Goal: Task Accomplishment & Management: Manage account settings

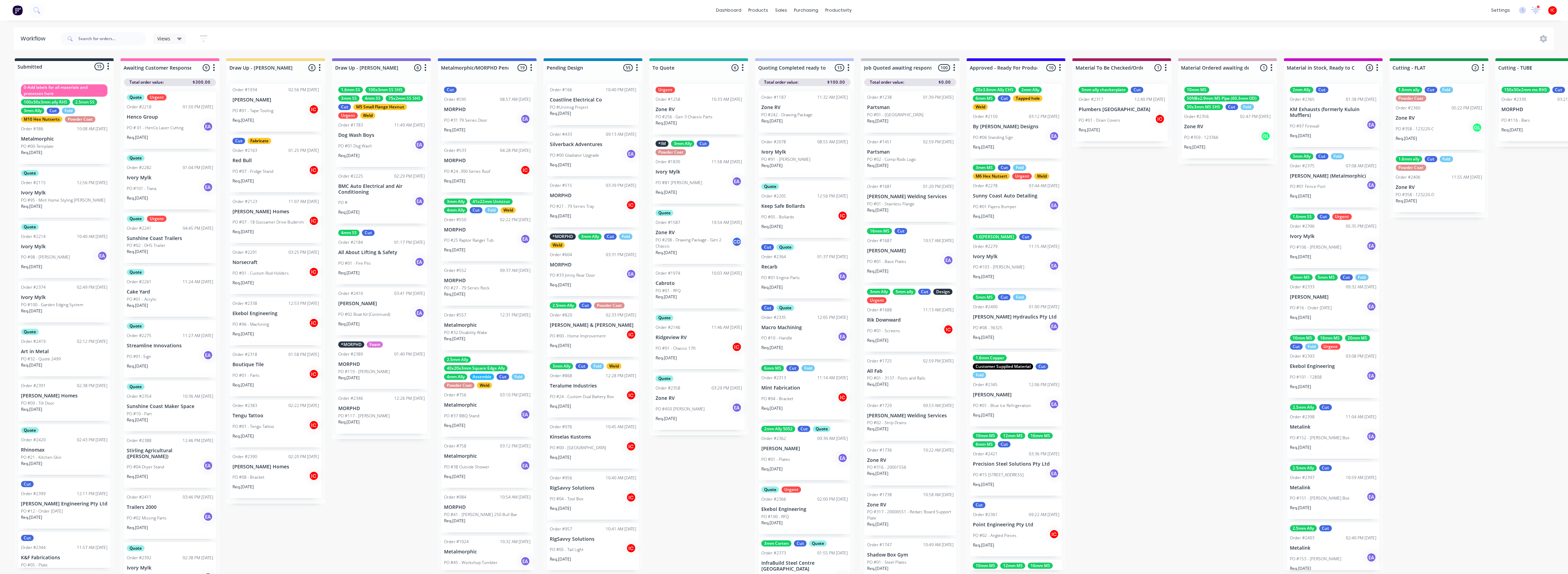
click at [1228, 326] on div "Submitted 15 Status colour #273444 hex #273444 Save Cancel Summaries Total orde…" at bounding box center [1413, 318] width 2838 height 519
click at [403, 473] on div "Submitted 15 Status colour #273444 hex #273444 Save Cancel Summaries Total orde…" at bounding box center [1413, 318] width 2838 height 519
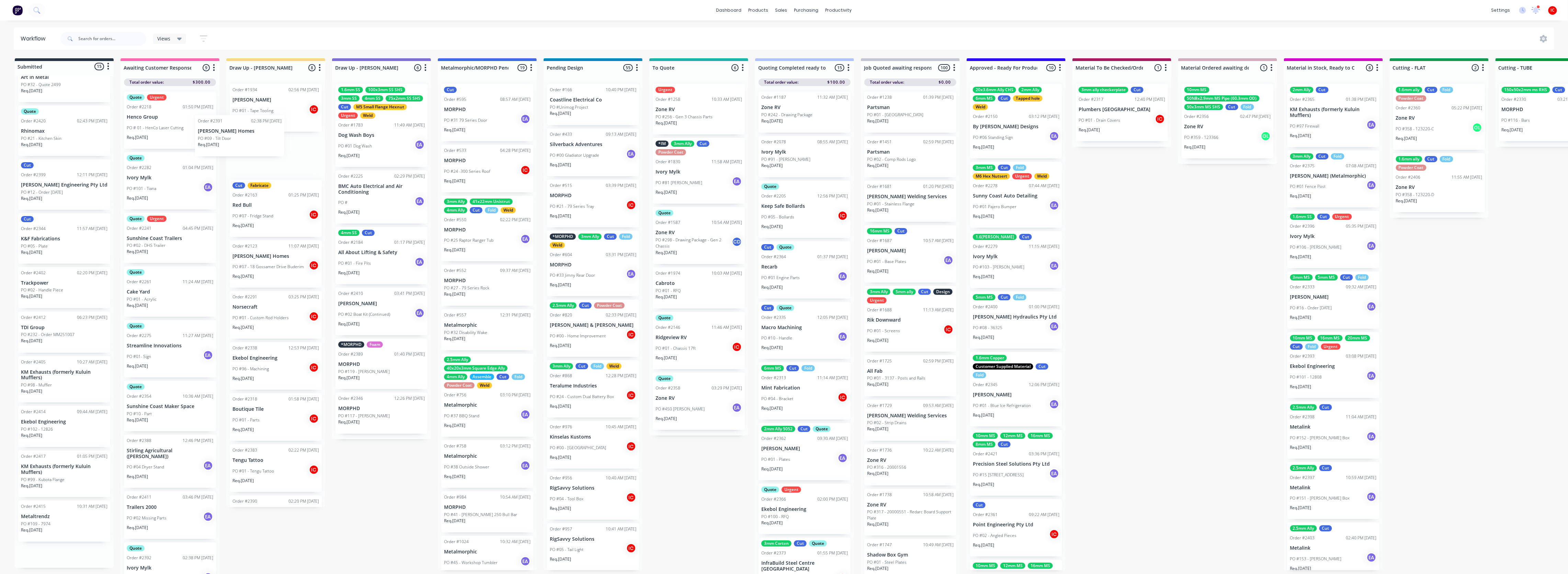
scroll to position [274, 0]
drag, startPoint x: 57, startPoint y: 132, endPoint x: 271, endPoint y: 155, distance: 215.2
click at [271, 155] on div "Submitted 15 Status colour #273444 hex #273444 Save Cancel Summaries Total orde…" at bounding box center [1413, 318] width 2838 height 519
drag, startPoint x: 288, startPoint y: 167, endPoint x: 297, endPoint y: 167, distance: 9.0
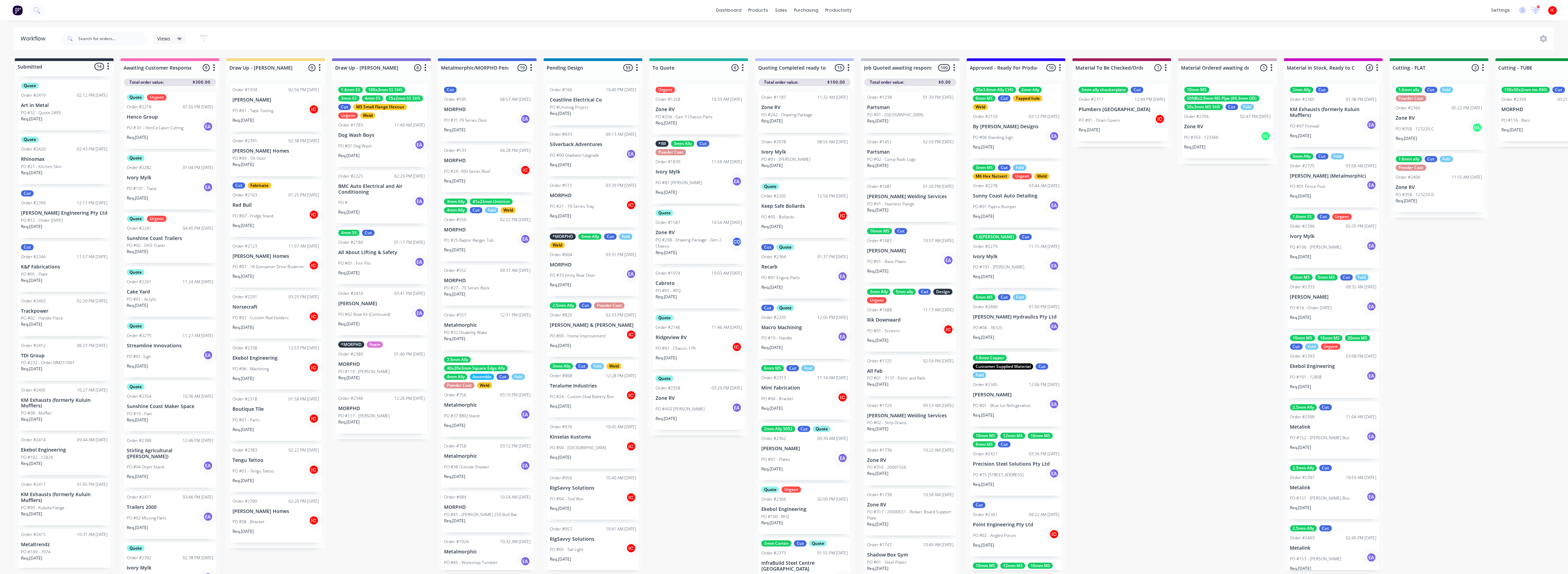
click at [290, 167] on div "Order #1934 02:56 PM [DATE] [PERSON_NAME] PO #01 - Tape Tooling IC Req. [DATE] …" at bounding box center [275, 314] width 99 height 470
click at [288, 160] on div "PO #09 - Tilt Door" at bounding box center [275, 159] width 87 height 6
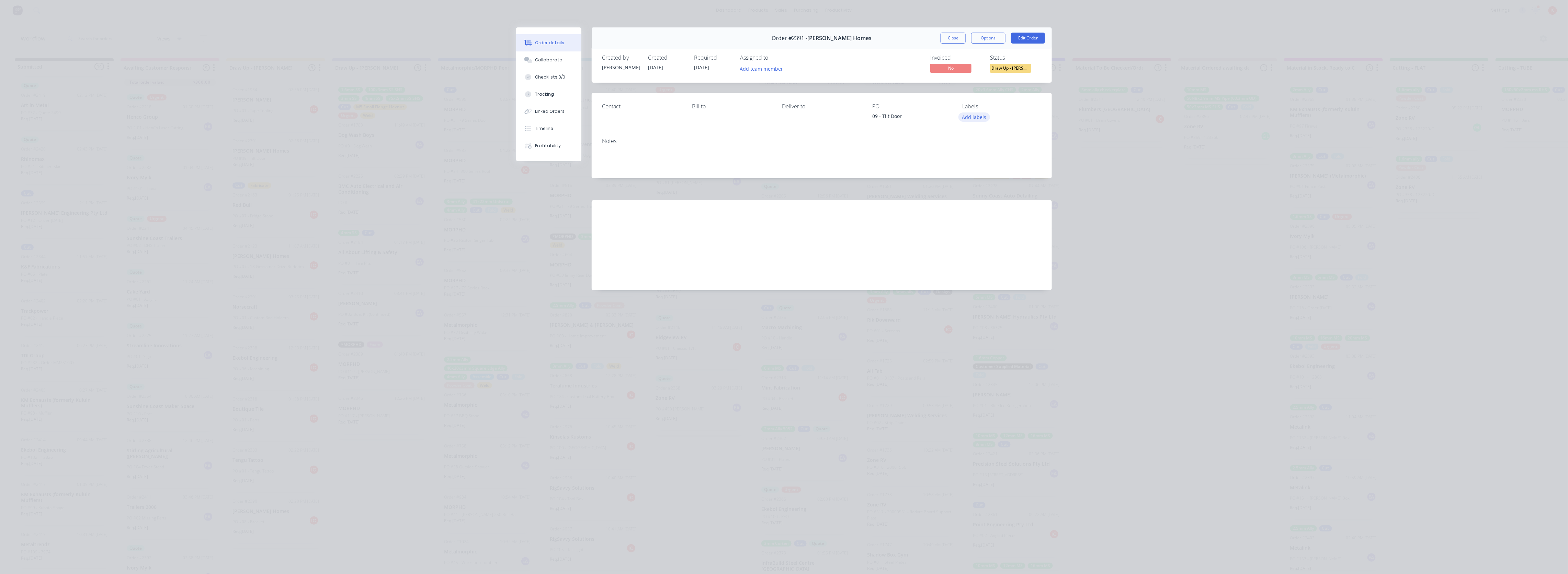
click at [974, 118] on button "Add labels" at bounding box center [974, 118] width 32 height 9
click at [927, 121] on div "09 - Tilt Door" at bounding box center [911, 118] width 79 height 9
click at [758, 68] on button "Add team member" at bounding box center [761, 69] width 51 height 9
click at [762, 107] on div "[PERSON_NAME] (You)" at bounding box center [796, 107] width 69 height 7
click at [959, 40] on button "Close" at bounding box center [953, 38] width 25 height 11
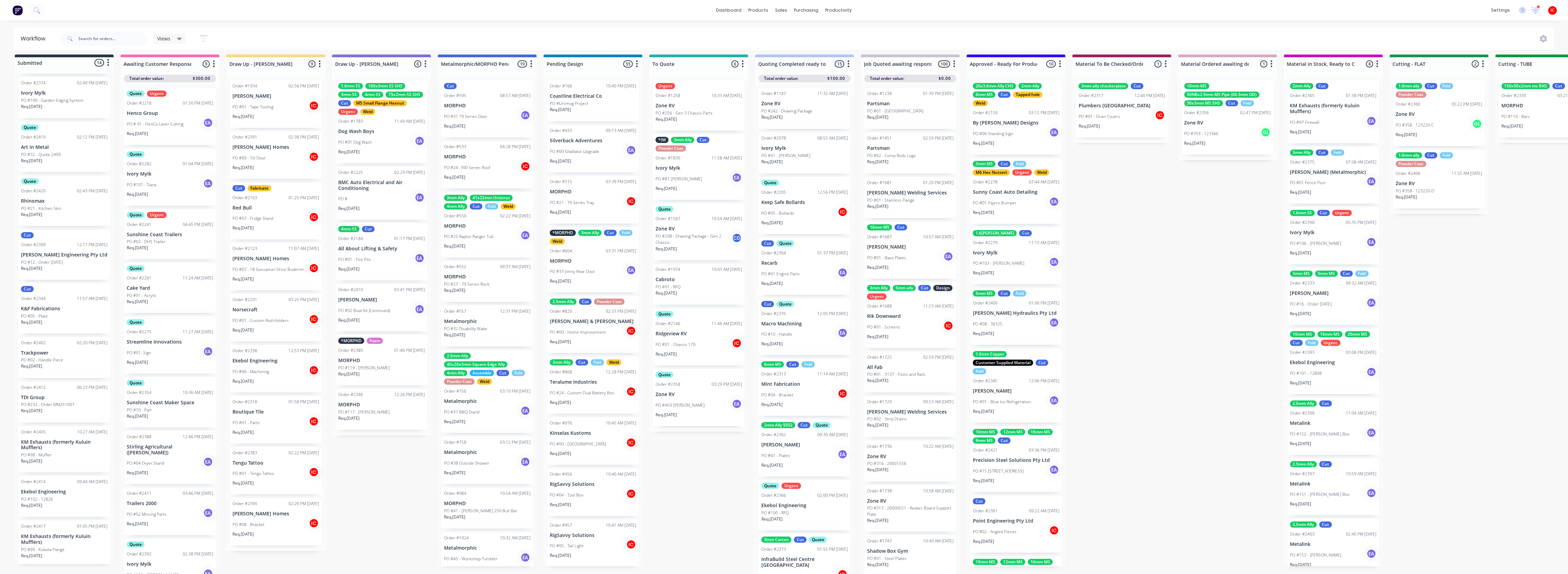
scroll to position [64, 0]
click at [55, 280] on div "Quote Order #2419 02:12 PM [DATE] Art in Metal PO #32 - Quote 2499 Req. [DATE]" at bounding box center [64, 284] width 92 height 51
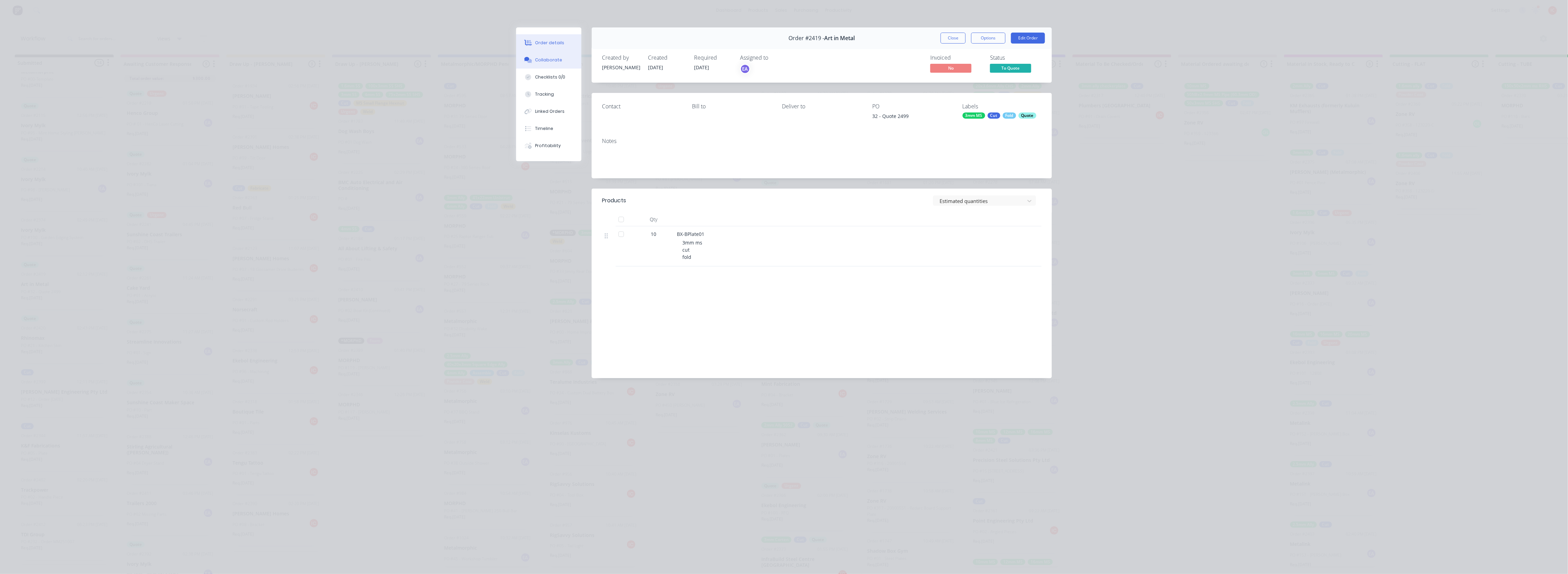
click at [559, 59] on div "Collaborate" at bounding box center [549, 60] width 27 height 6
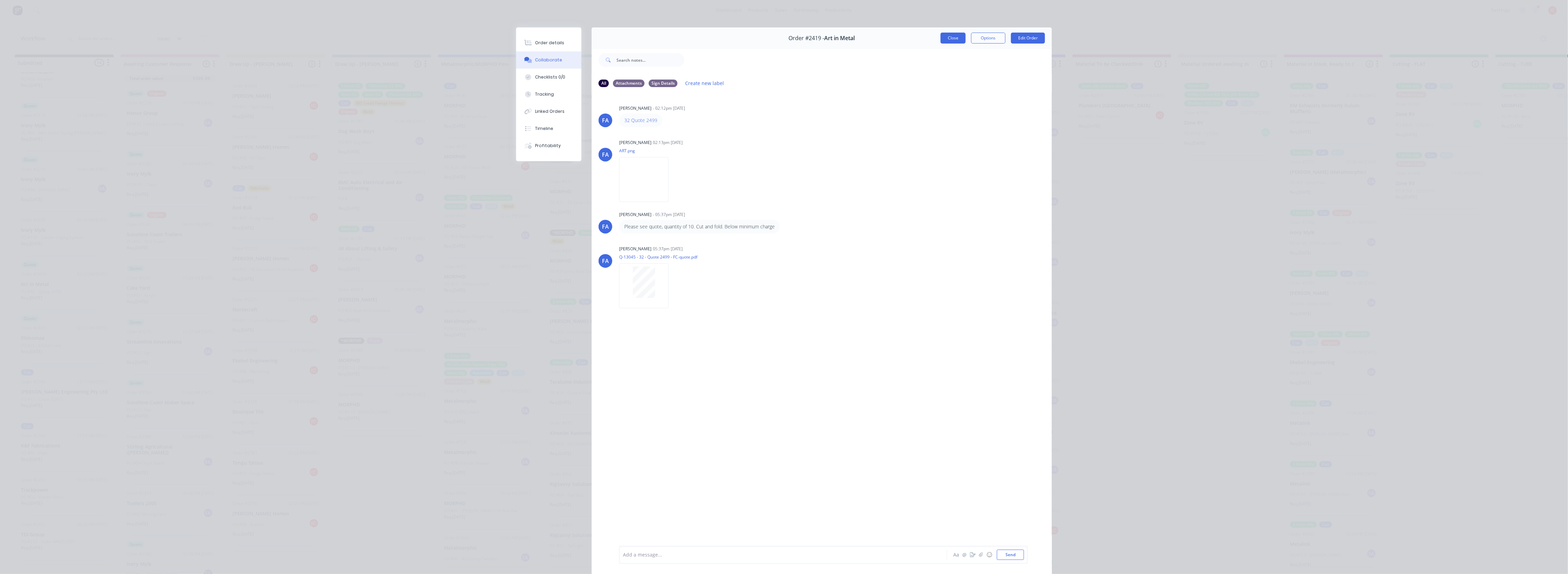
click at [945, 37] on button "Close" at bounding box center [953, 38] width 25 height 11
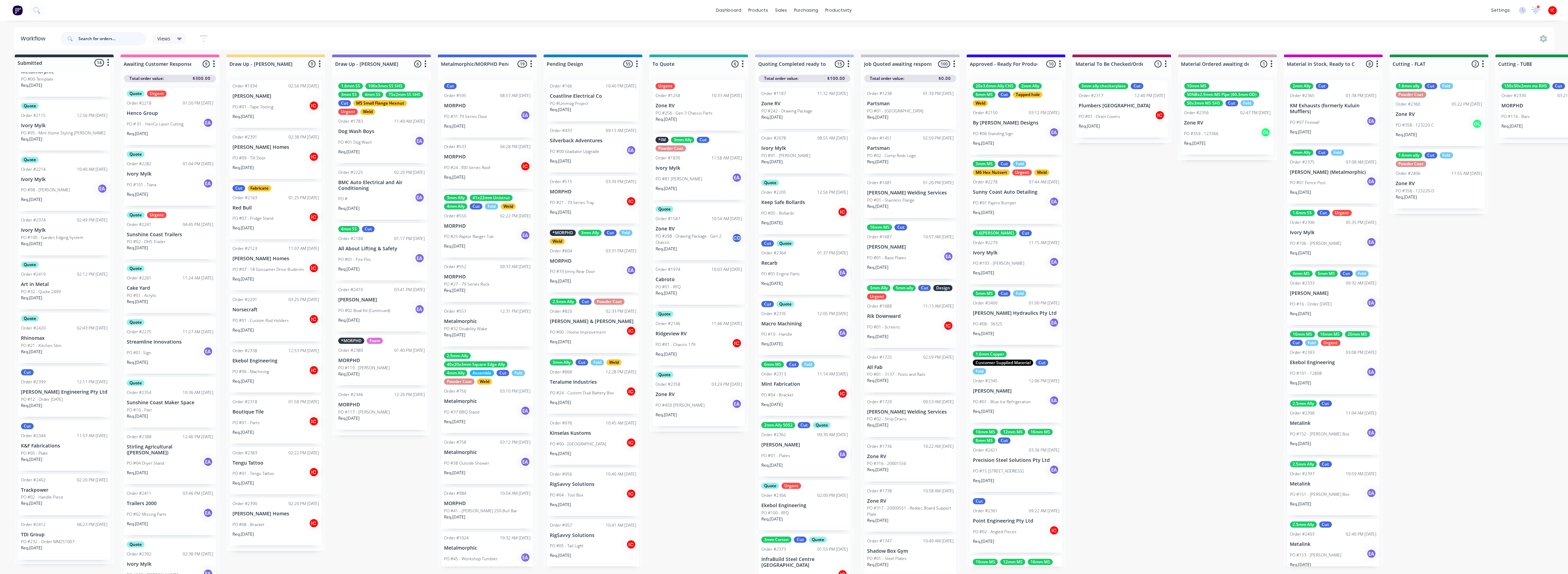
click at [112, 38] on input "text" at bounding box center [111, 39] width 68 height 14
type input "pb"
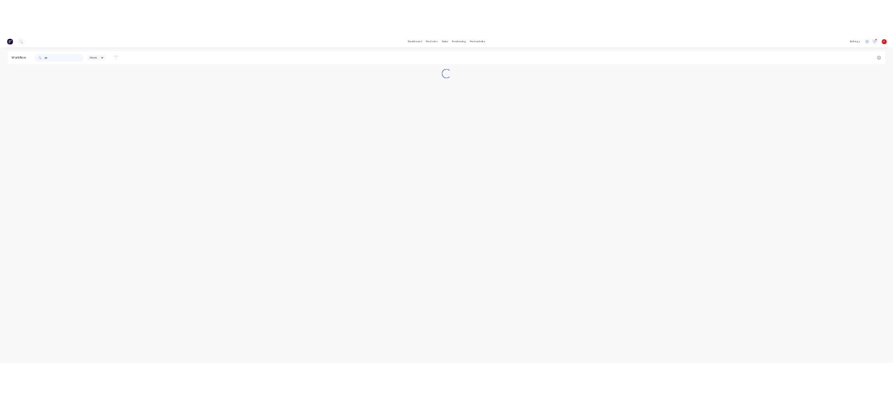
scroll to position [0, 0]
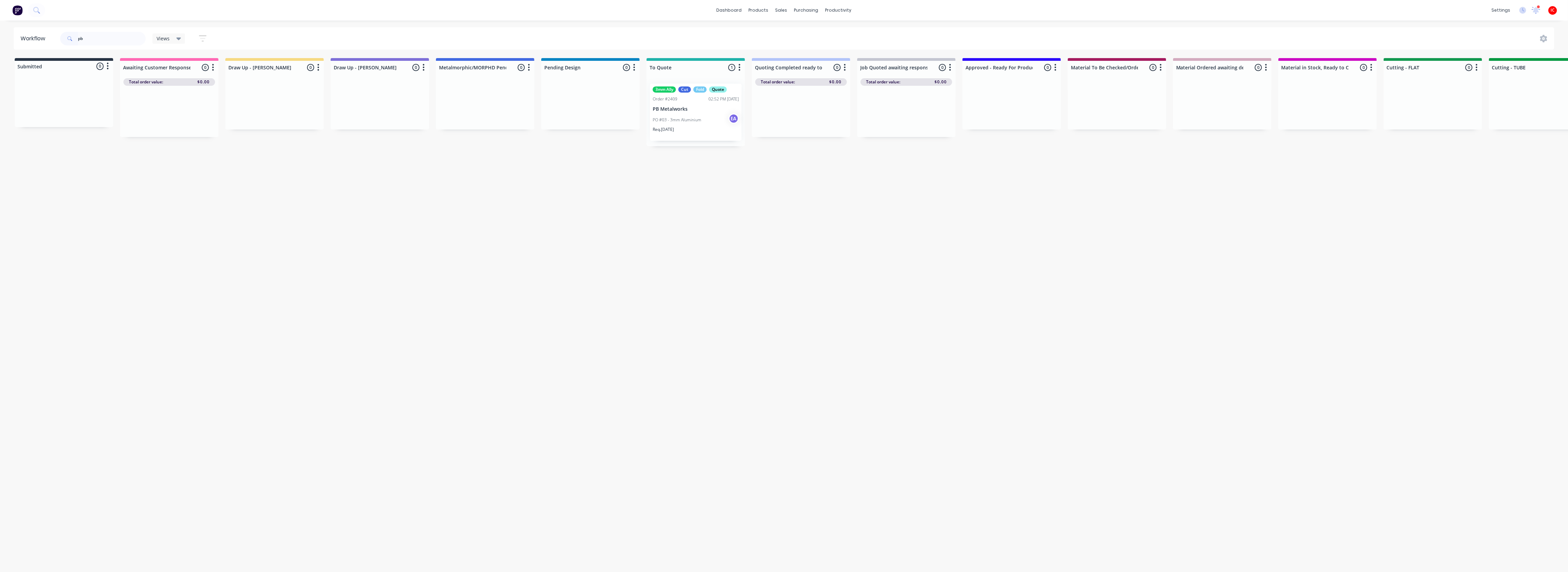
click at [714, 120] on div "PO #03 - 3mm Aluminium EA" at bounding box center [696, 120] width 86 height 13
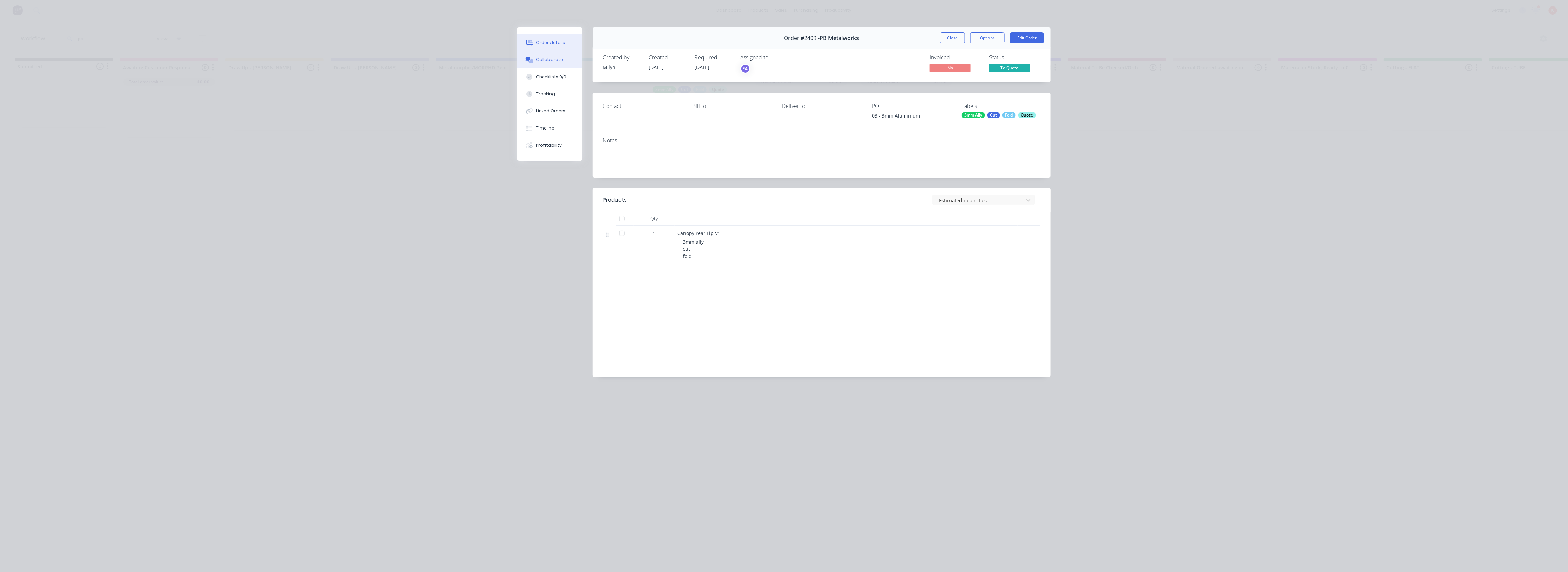
click at [546, 64] on button "Collaborate" at bounding box center [550, 60] width 65 height 17
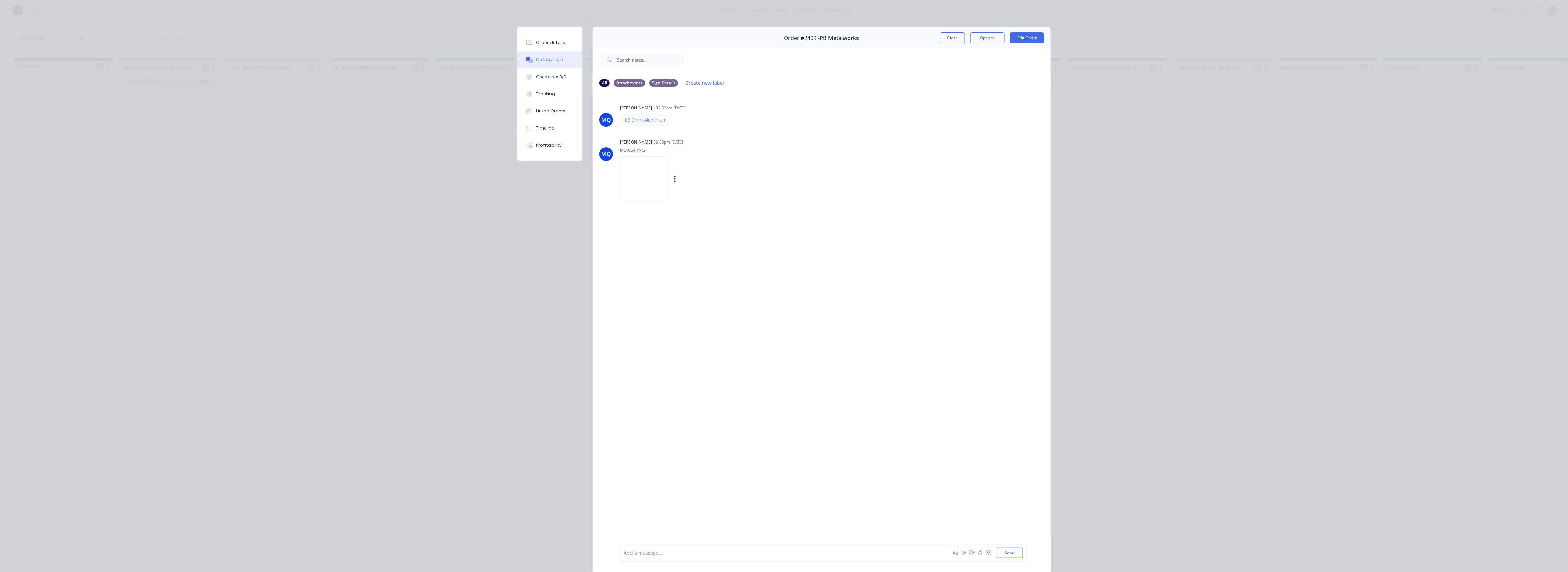
click at [659, 182] on img at bounding box center [644, 179] width 49 height 45
click at [949, 39] on button "Close" at bounding box center [952, 38] width 25 height 11
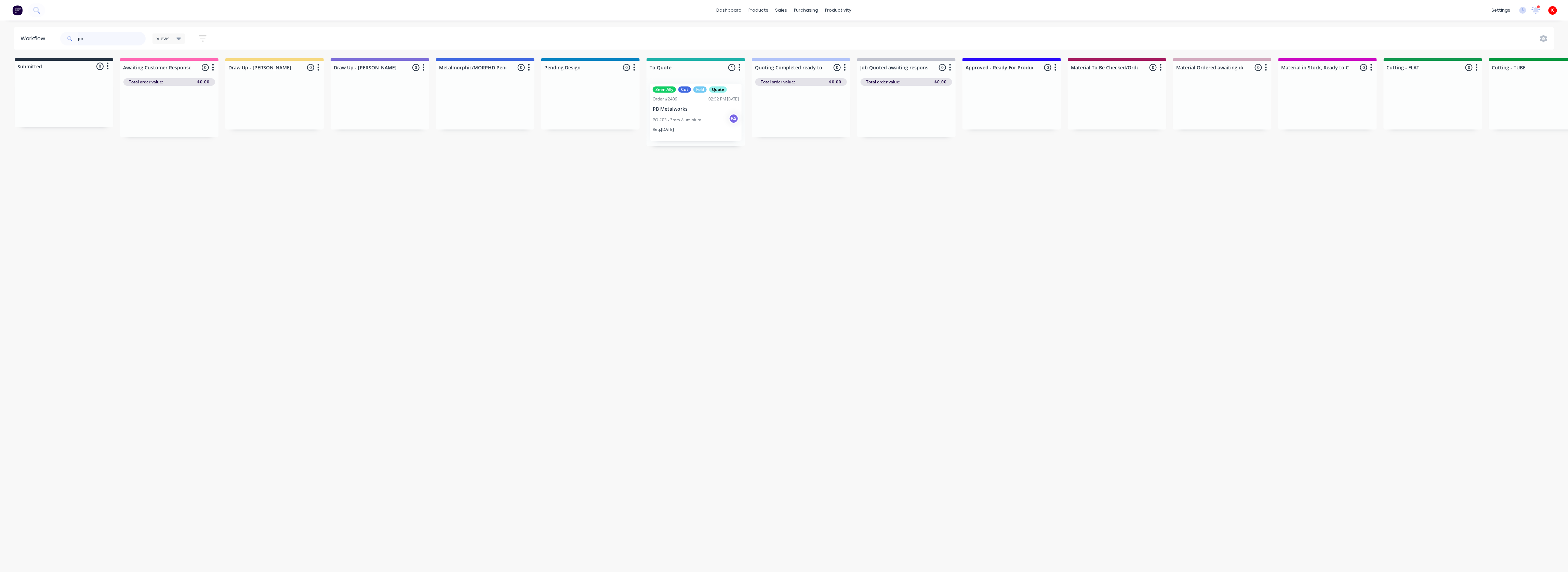
drag, startPoint x: 39, startPoint y: 43, endPoint x: 0, endPoint y: 36, distance: 39.6
click at [12, 41] on div "Workflow pb Views Save new view None (Default) edit [PERSON_NAME] edit [PERSON_…" at bounding box center [784, 38] width 1568 height 23
